Goal: Task Accomplishment & Management: Complete application form

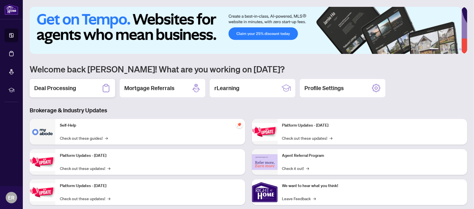
click at [60, 87] on h2 "Deal Processing" at bounding box center [55, 88] width 42 height 8
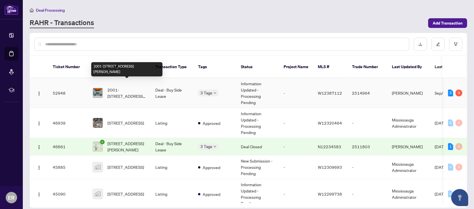
click at [130, 87] on span "2001-[STREET_ADDRESS][PERSON_NAME]" at bounding box center [126, 93] width 39 height 13
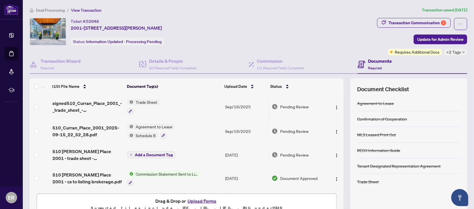
click at [397, 16] on div "Deal Processing / View Transaction Transaction saved [DATE] Ticket #: 52948 200…" at bounding box center [248, 119] width 442 height 225
click at [396, 19] on div "Transaction Communication 3" at bounding box center [417, 22] width 58 height 9
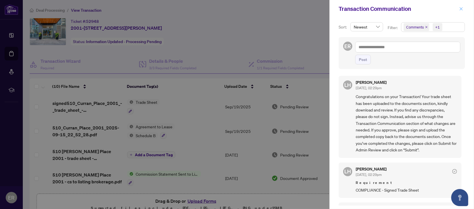
click at [464, 9] on button "button" at bounding box center [460, 8] width 7 height 7
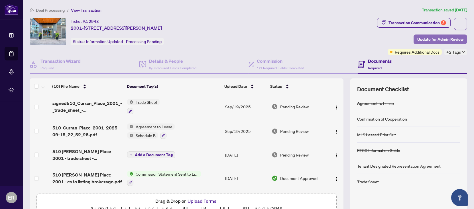
click at [417, 37] on span "Update for Admin Review" at bounding box center [440, 39] width 46 height 9
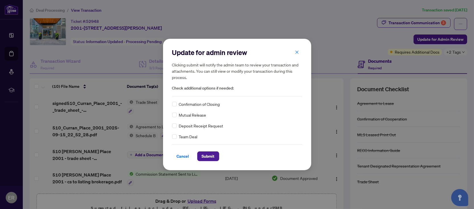
click at [188, 103] on span "Confirmation of Closing" at bounding box center [199, 104] width 41 height 6
click at [179, 105] on span "Confirmation of Closing" at bounding box center [199, 104] width 41 height 6
click at [177, 106] on div "Confirmation of Closing" at bounding box center [237, 104] width 130 height 6
click at [176, 105] on div "Confirmation of Closing" at bounding box center [237, 104] width 130 height 6
click at [207, 155] on span "Submit" at bounding box center [208, 155] width 13 height 9
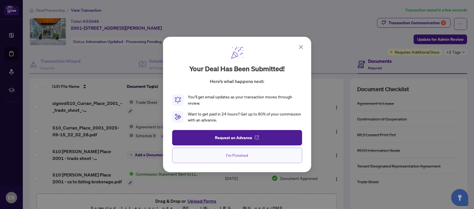
click at [221, 152] on button "I'm Finished" at bounding box center [237, 154] width 130 height 15
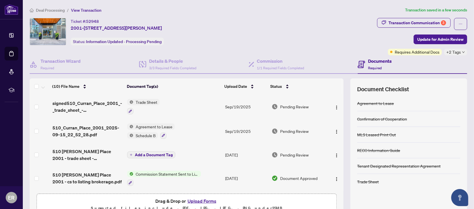
click at [48, 11] on span "Deal Processing" at bounding box center [50, 10] width 29 height 5
